Goal: Use online tool/utility: Utilize a website feature to perform a specific function

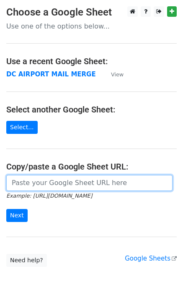
click at [44, 179] on input "url" at bounding box center [89, 183] width 167 height 16
paste input "[URL][DOMAIN_NAME]"
type input "[URL][DOMAIN_NAME]"
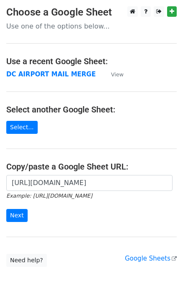
scroll to position [0, 0]
click at [18, 214] on input "Next" at bounding box center [16, 215] width 21 height 13
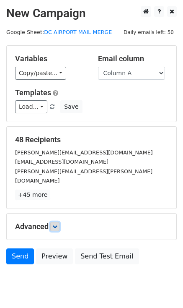
click at [57, 224] on icon at bounding box center [54, 226] width 5 height 5
